Goal: Check status: Check status

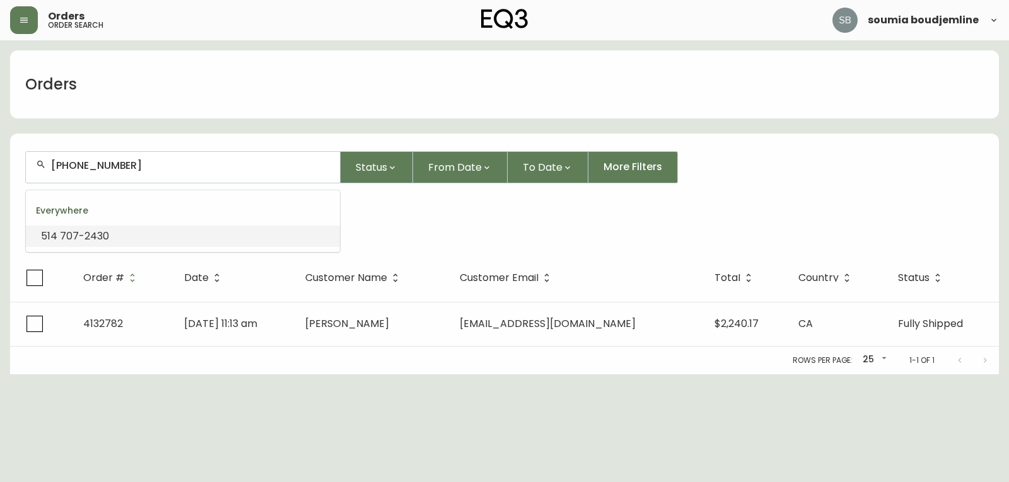
drag, startPoint x: 144, startPoint y: 166, endPoint x: 16, endPoint y: 142, distance: 130.1
click at [20, 144] on form "[PHONE_NUMBER] Status From Date To Date More Filters Everywhere 4132782" at bounding box center [504, 195] width 989 height 118
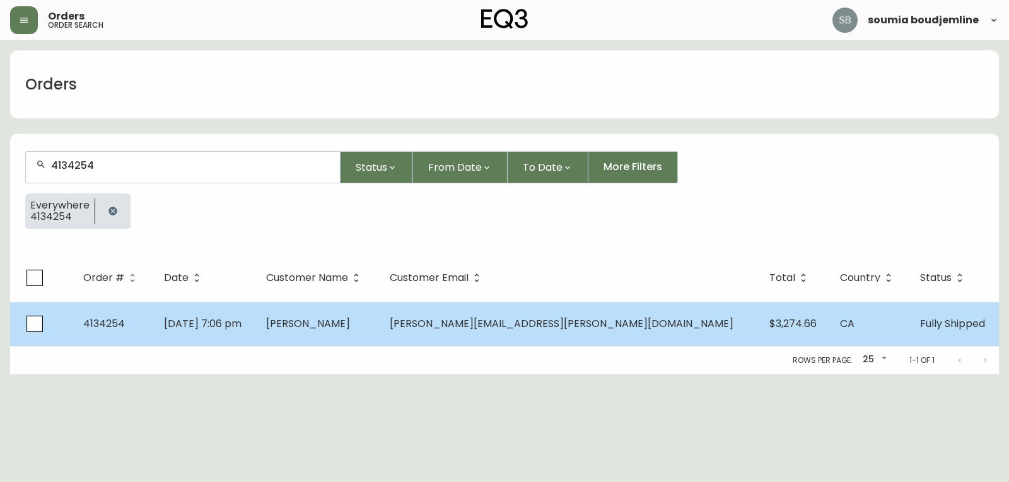
type input "4134254"
click at [350, 329] on span "[PERSON_NAME]" at bounding box center [308, 324] width 84 height 15
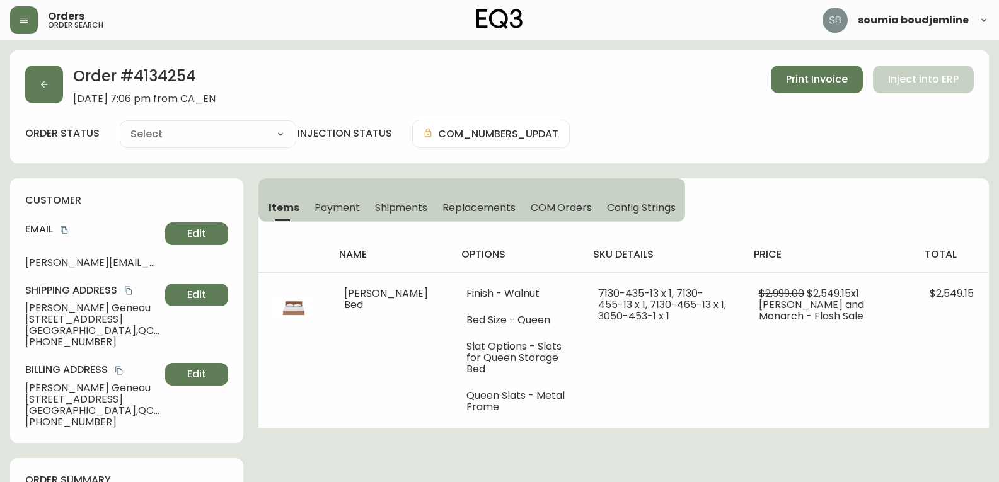
type input "Fully Shipped"
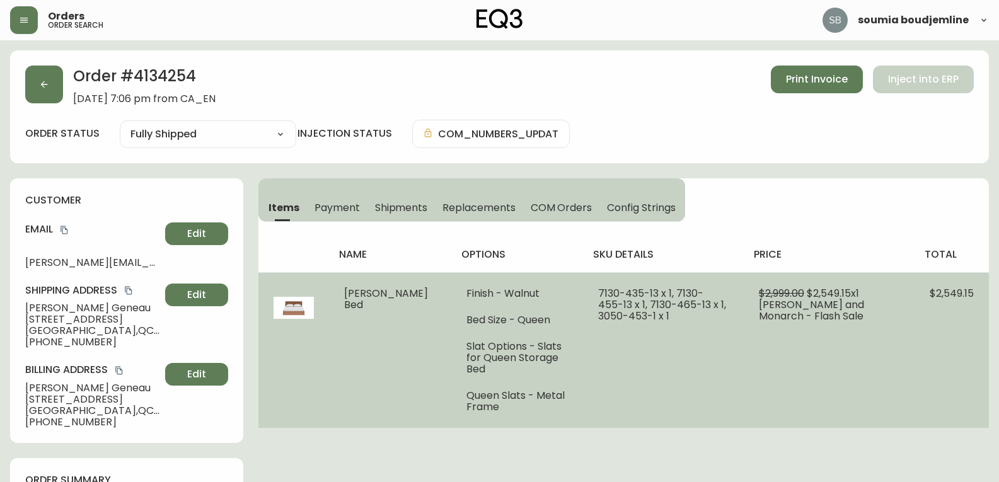
select select "FULLY_SHIPPED"
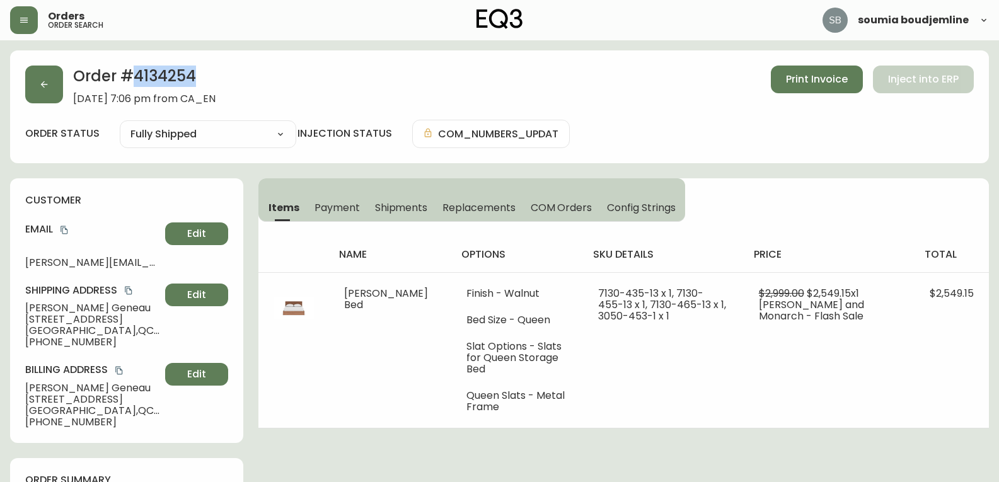
drag, startPoint x: 206, startPoint y: 84, endPoint x: 131, endPoint y: 81, distance: 75.1
click at [131, 81] on h2 "Order # 4134254" at bounding box center [144, 80] width 142 height 28
copy h2 "4134254"
drag, startPoint x: 93, startPoint y: 304, endPoint x: 104, endPoint y: 304, distance: 11.3
click at [104, 304] on span "[PERSON_NAME]" at bounding box center [92, 308] width 135 height 11
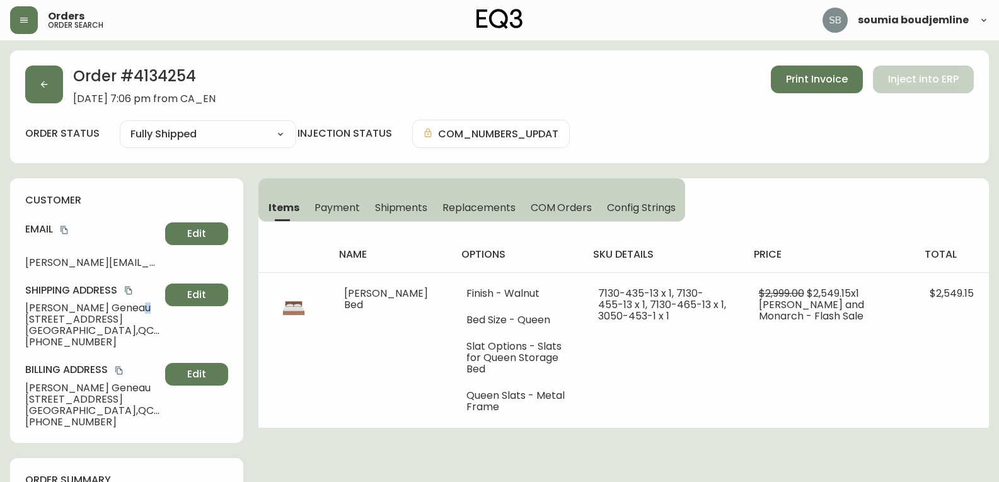
click at [103, 305] on span "[PERSON_NAME]" at bounding box center [92, 308] width 135 height 11
drag, startPoint x: 82, startPoint y: 305, endPoint x: 102, endPoint y: 303, distance: 20.3
click at [83, 305] on span "[PERSON_NAME]" at bounding box center [92, 308] width 135 height 11
drag, startPoint x: 103, startPoint y: 303, endPoint x: 23, endPoint y: 301, distance: 80.1
click at [23, 301] on div "customer Email [PERSON_NAME][EMAIL_ADDRESS][PERSON_NAME][DOMAIN_NAME] Edit Ship…" at bounding box center [126, 310] width 233 height 265
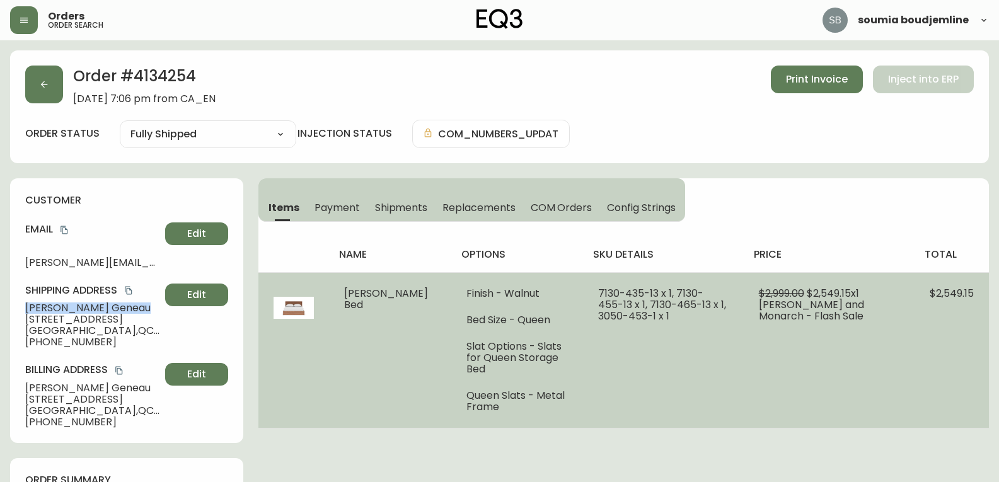
copy span "[PERSON_NAME]"
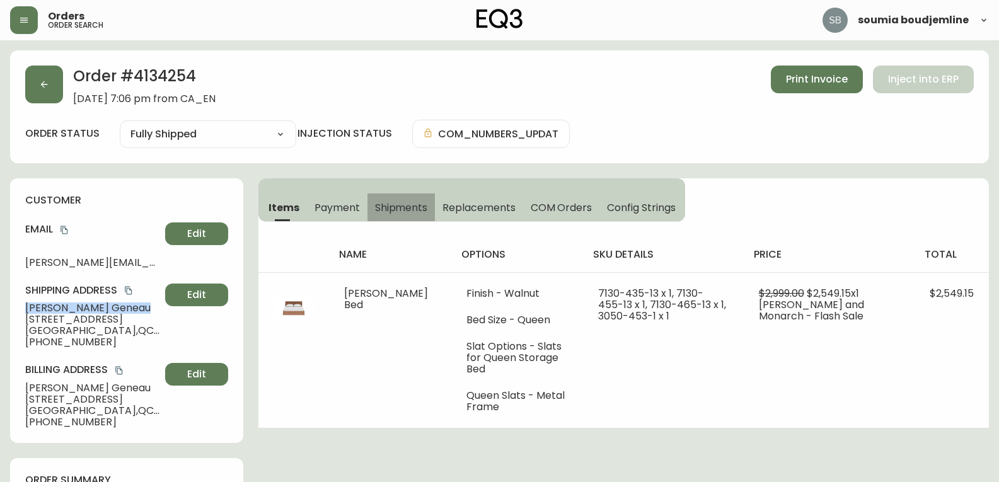
click at [409, 205] on span "Shipments" at bounding box center [401, 207] width 53 height 13
